Goal: Information Seeking & Learning: Understand process/instructions

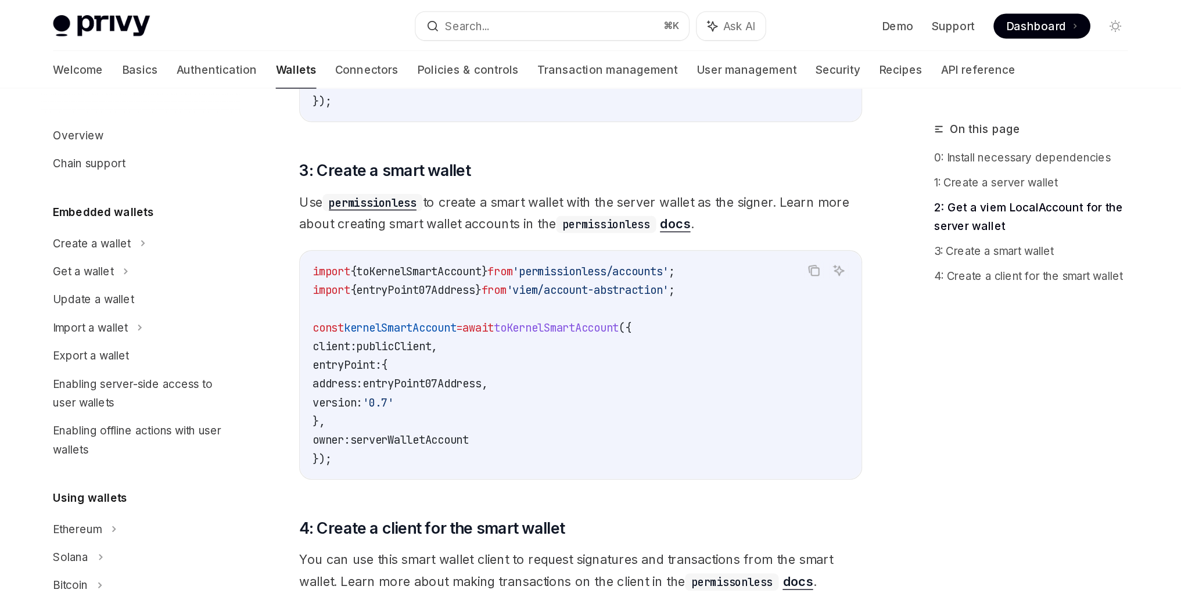
scroll to position [110, 0]
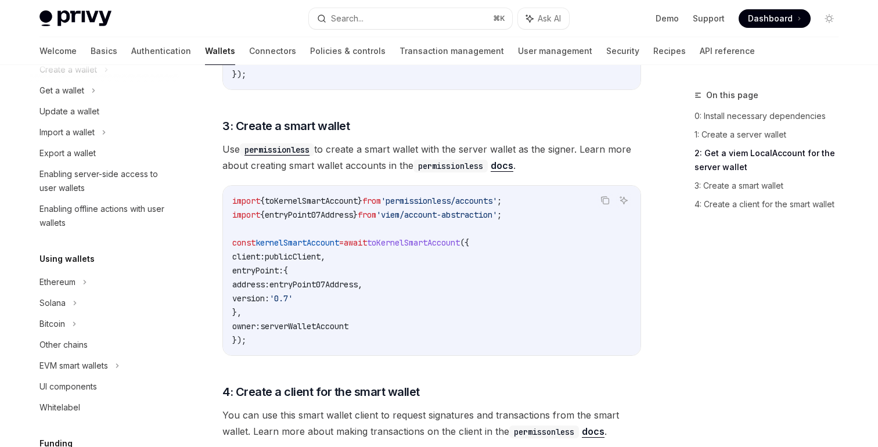
click at [699, 291] on div "On this page 0: Install necessary dependencies 1: Create a server wallet 2: Get…" at bounding box center [760, 267] width 177 height 359
type textarea "*"
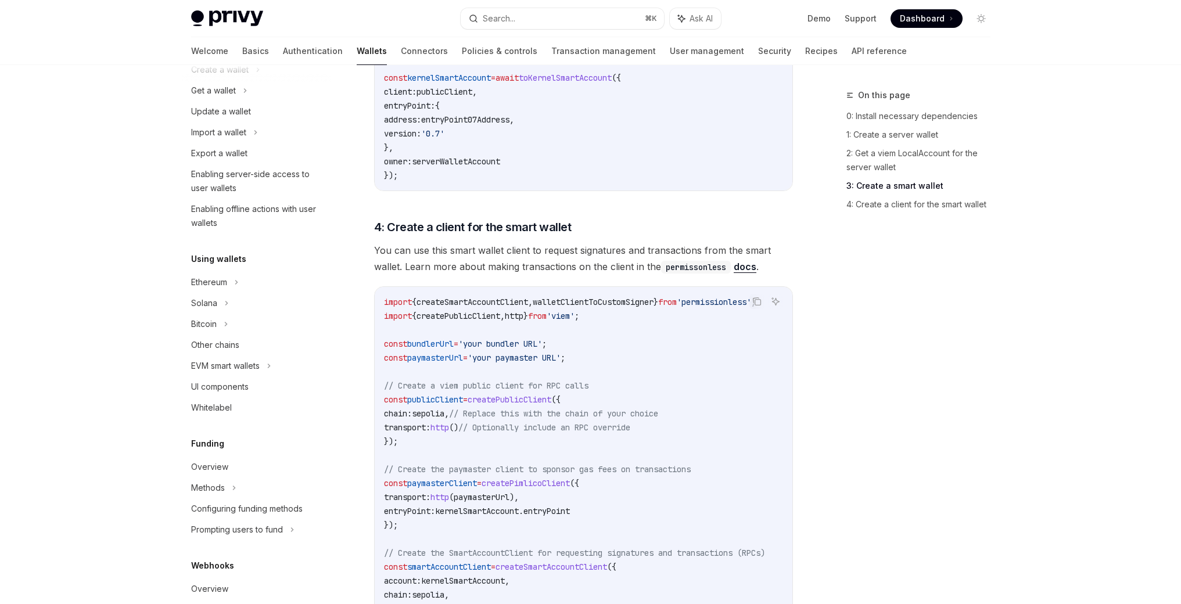
scroll to position [1152, 0]
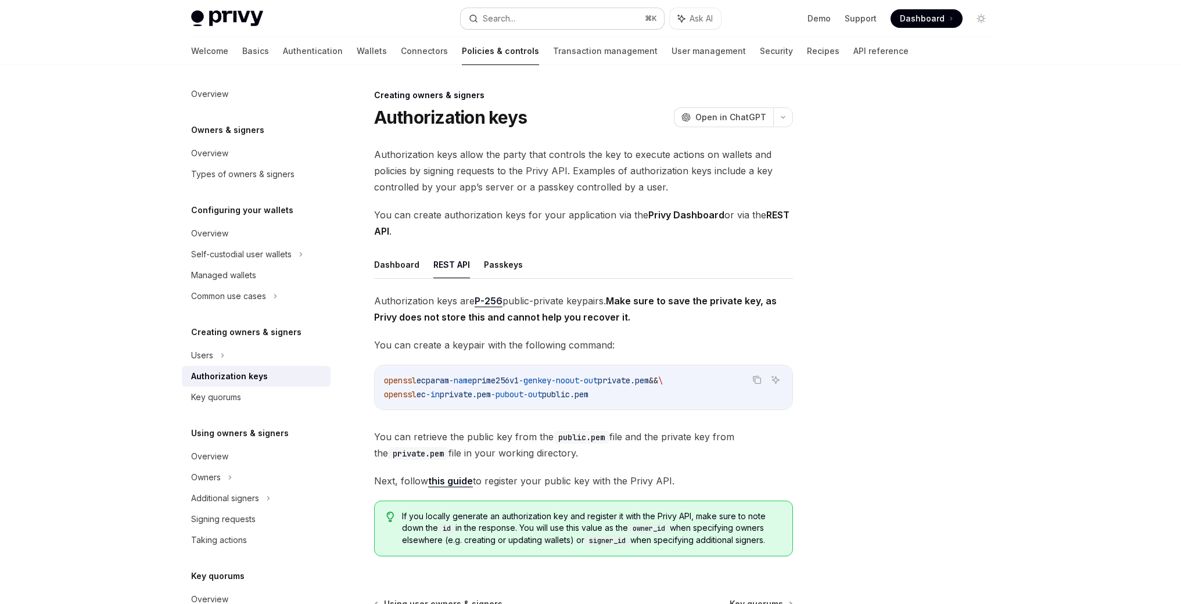
click at [582, 20] on button "Search... ⌘ K" at bounding box center [562, 18] width 203 height 21
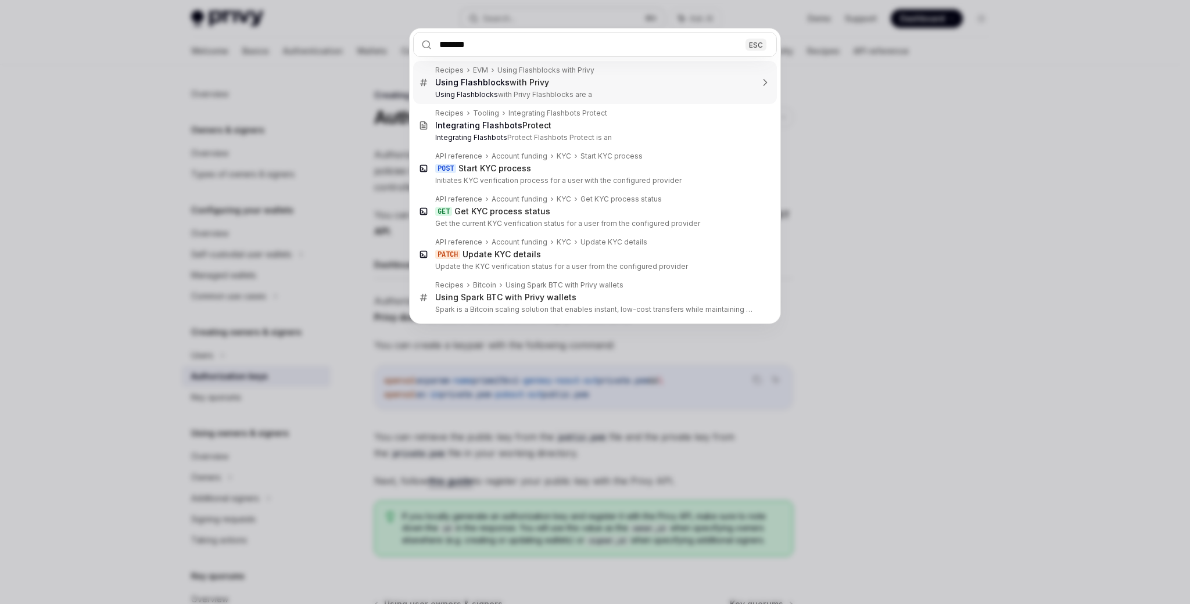
type input "******"
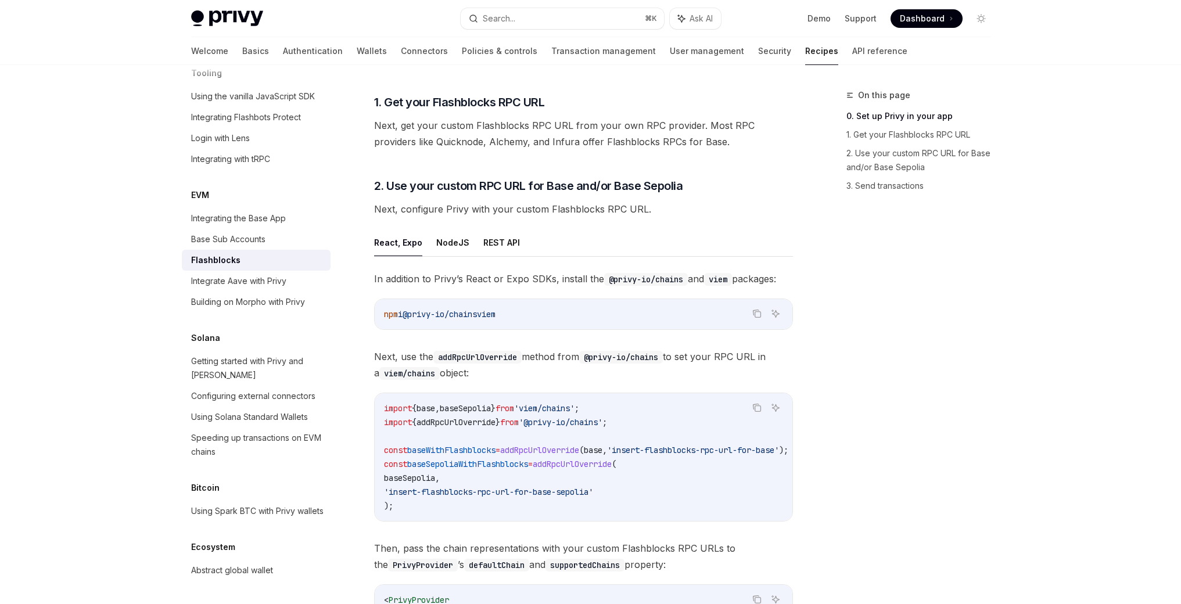
scroll to position [324, 0]
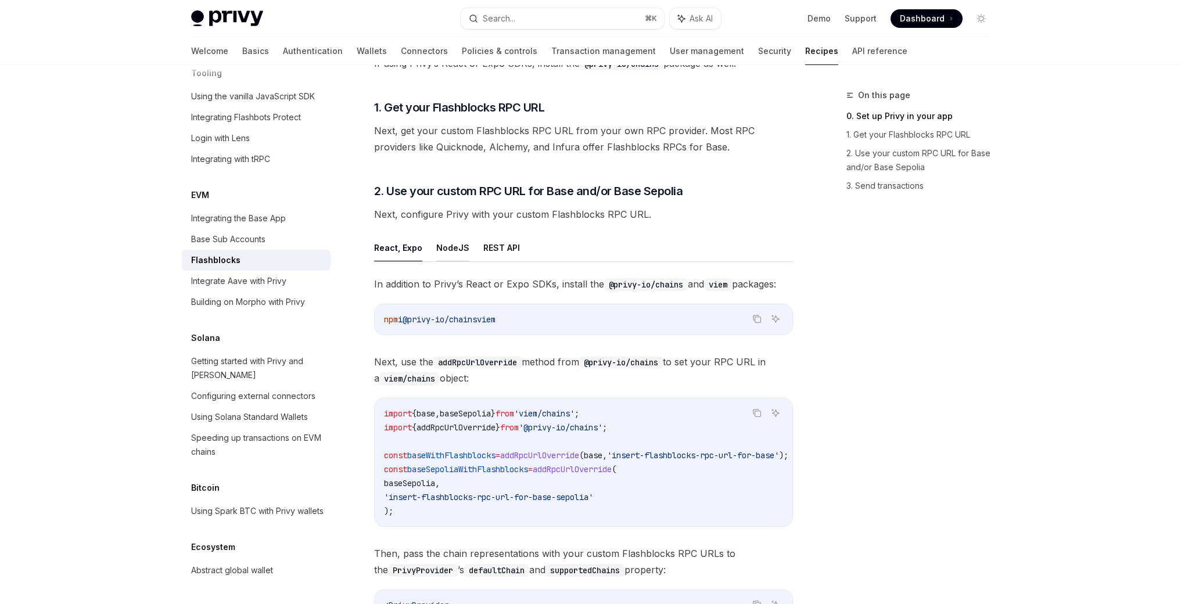
click at [441, 251] on button "NodeJS" at bounding box center [452, 247] width 33 height 27
type textarea "*"
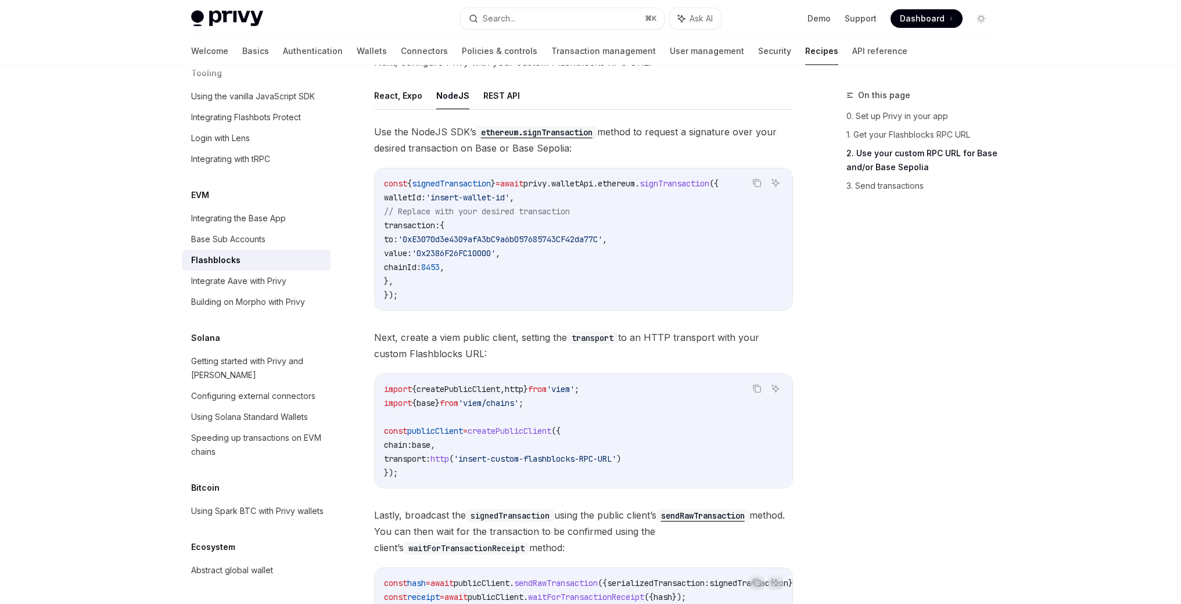
scroll to position [484, 0]
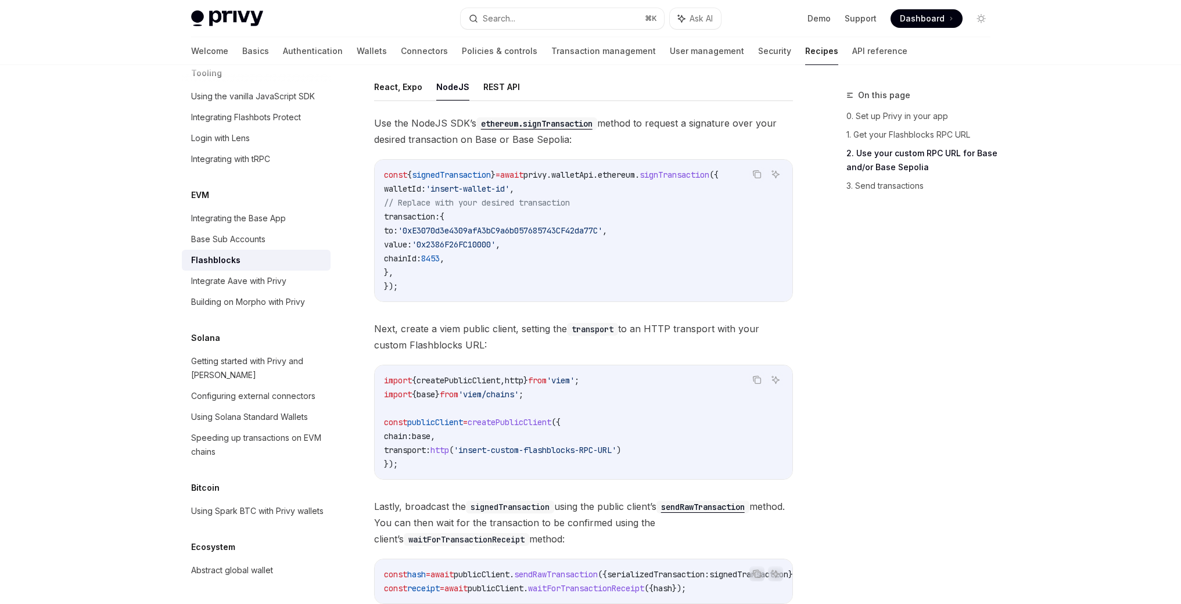
click at [691, 177] on span "signTransaction" at bounding box center [675, 175] width 70 height 10
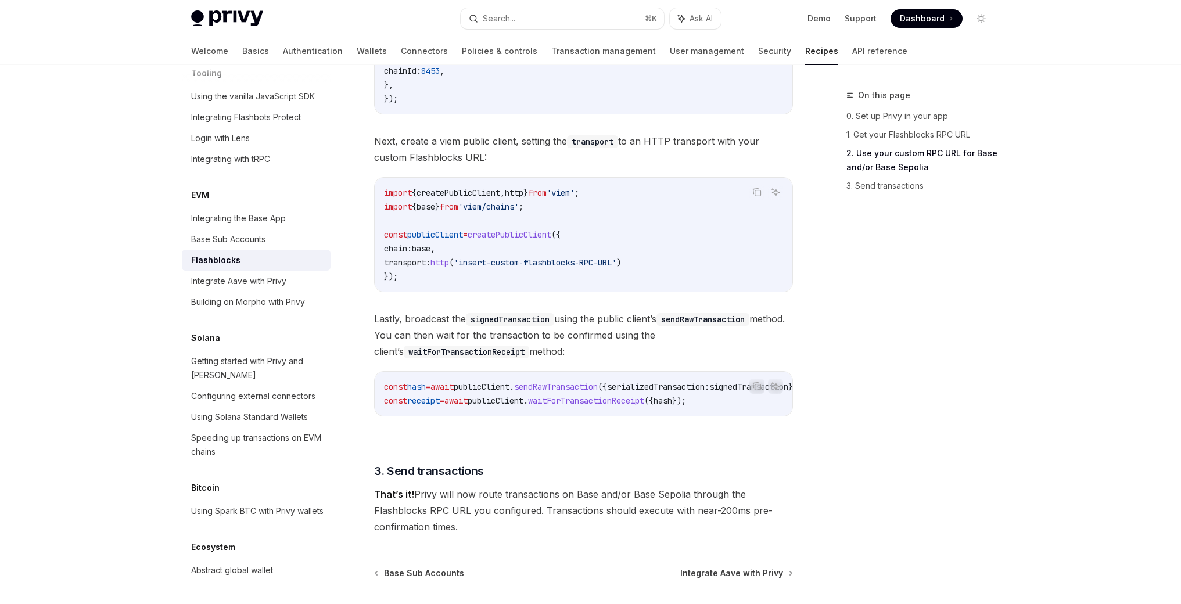
scroll to position [651, 0]
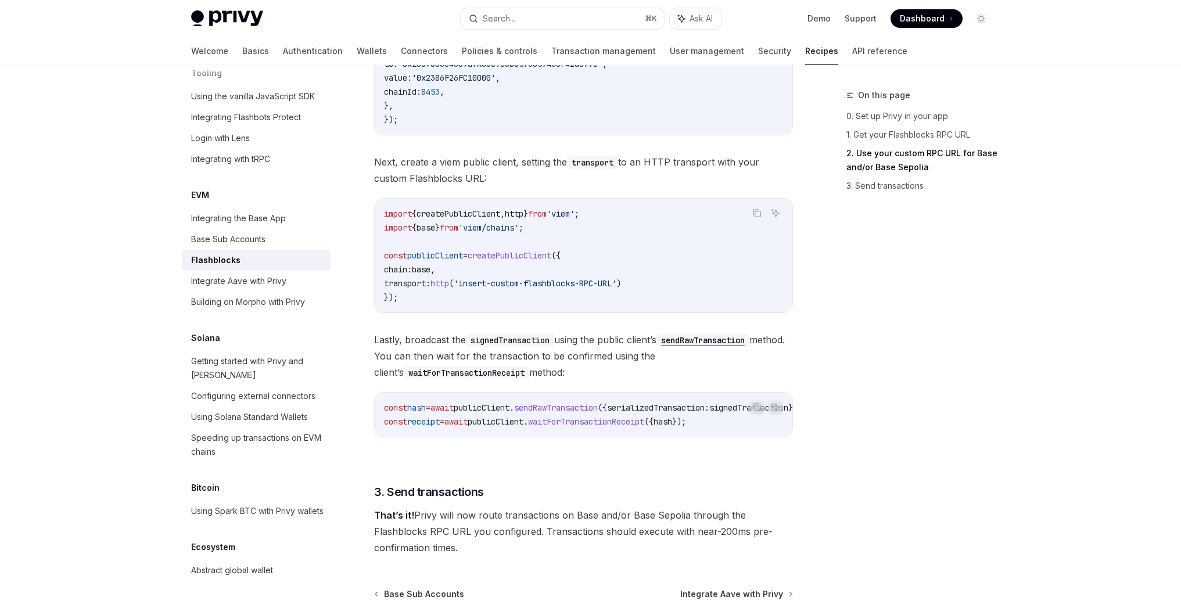
click at [721, 344] on code "sendRawTransaction" at bounding box center [702, 340] width 93 height 13
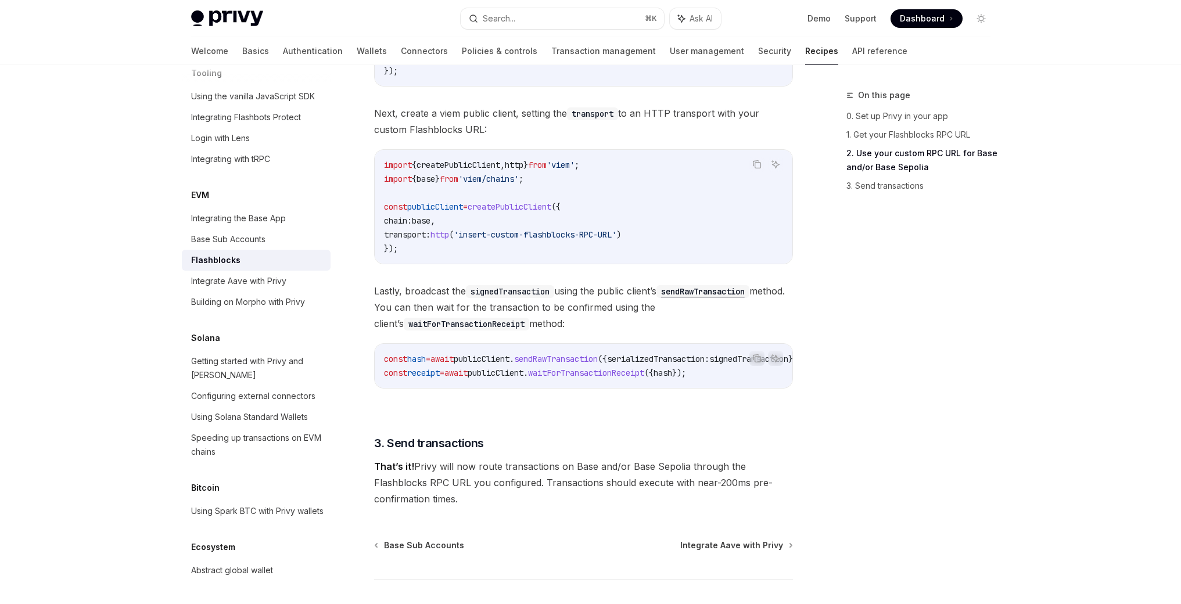
scroll to position [705, 0]
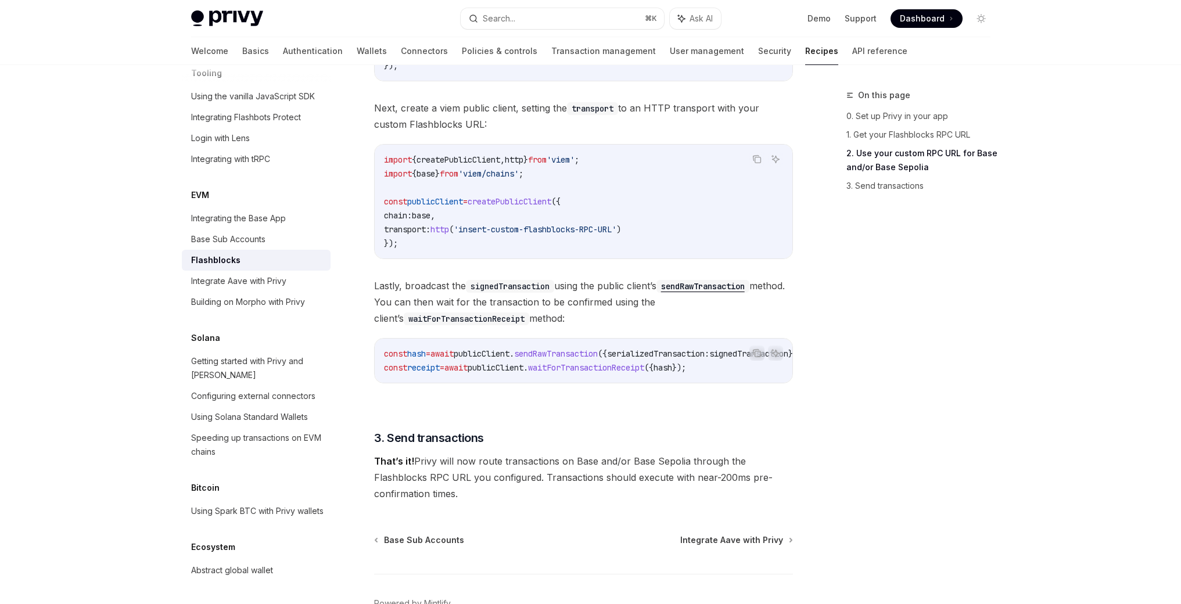
click at [842, 317] on div "On this page 0. Set up Privy in your app 1. Get your Flashblocks RPC URL 2. Use…" at bounding box center [911, 346] width 177 height 516
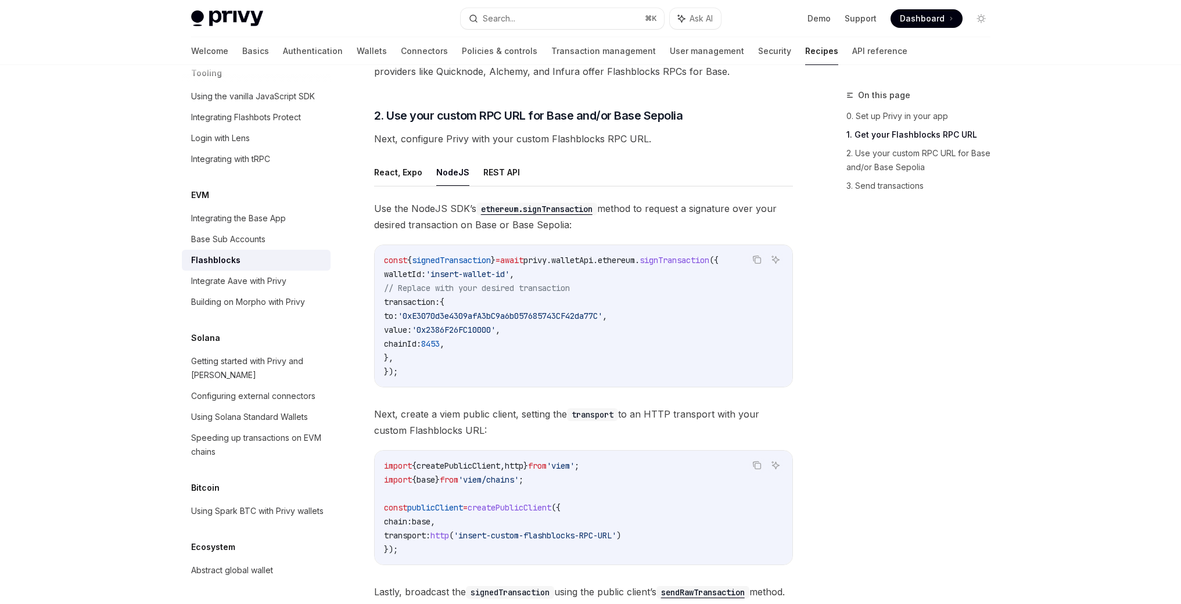
scroll to position [396, 0]
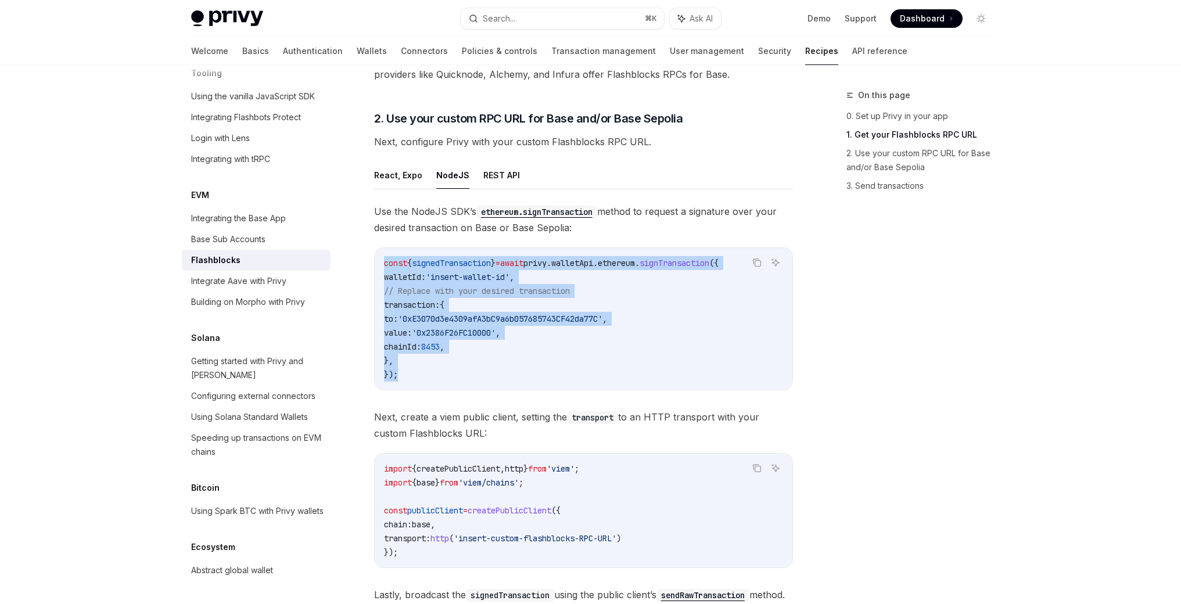
drag, startPoint x: 419, startPoint y: 379, endPoint x: 376, endPoint y: 267, distance: 119.9
click at [376, 267] on div "const { signedTransaction } = await privy . walletApi . ethereum . signTransact…" at bounding box center [584, 319] width 418 height 142
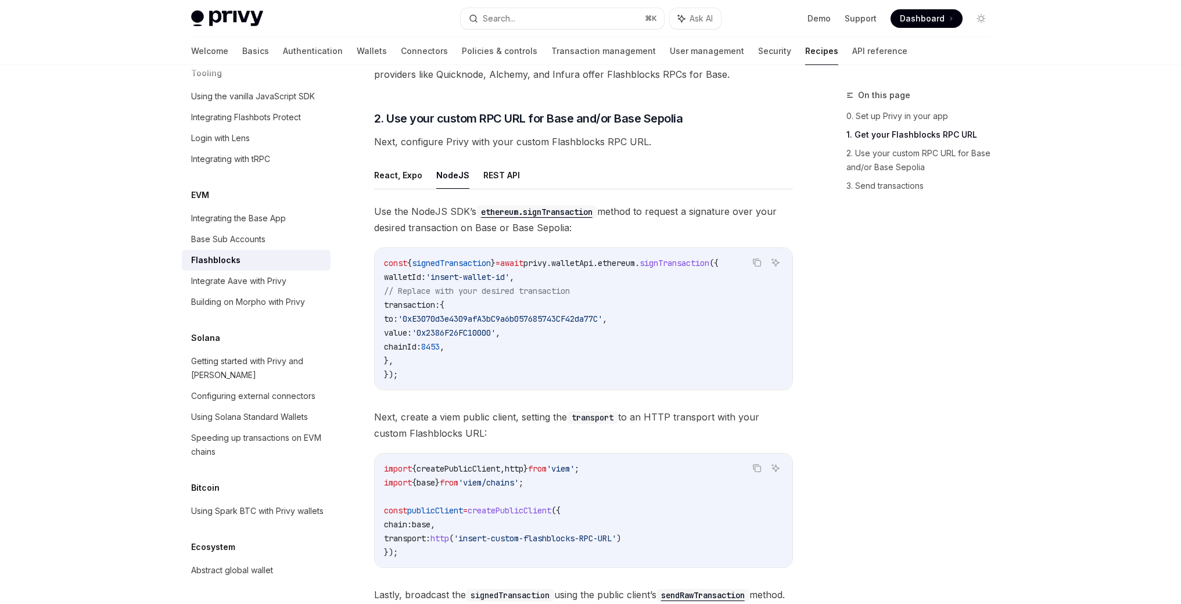
click at [850, 337] on div "On this page 0. Set up Privy in your app 1. Get your Flashblocks RPC URL 2. Use…" at bounding box center [911, 346] width 177 height 516
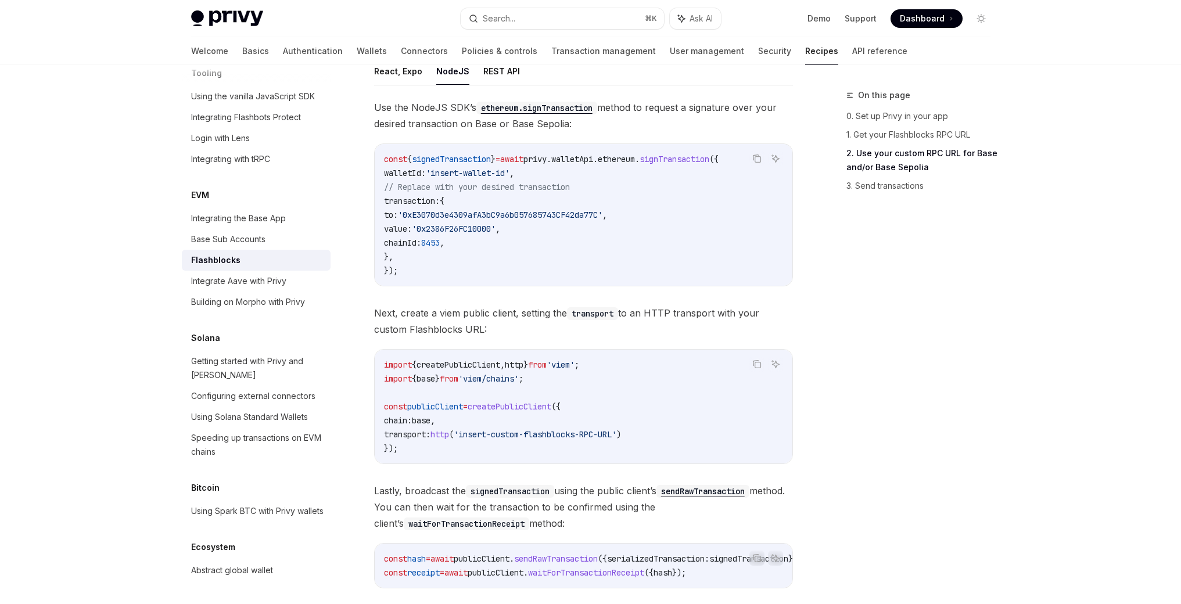
scroll to position [502, 0]
click at [879, 313] on div "On this page 0. Set up Privy in your app 1. Get your Flashblocks RPC URL 2. Use…" at bounding box center [911, 346] width 177 height 516
